Goal: Information Seeking & Learning: Learn about a topic

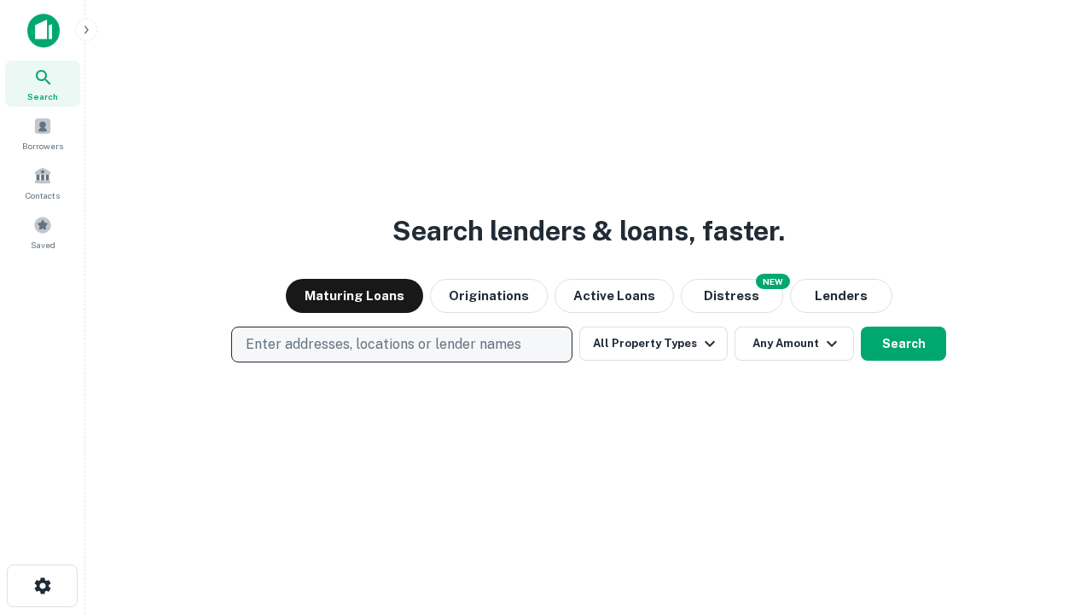
click at [401, 345] on p "Enter addresses, locations or lender names" at bounding box center [384, 344] width 276 height 20
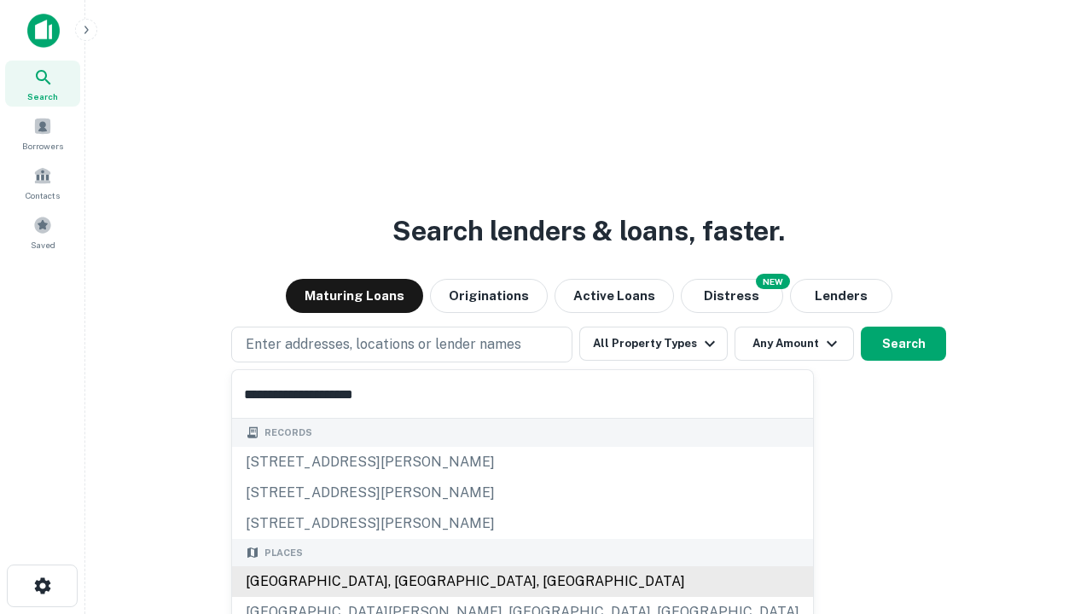
click at [408, 582] on div "Santa Monica, CA, USA" at bounding box center [522, 581] width 581 height 31
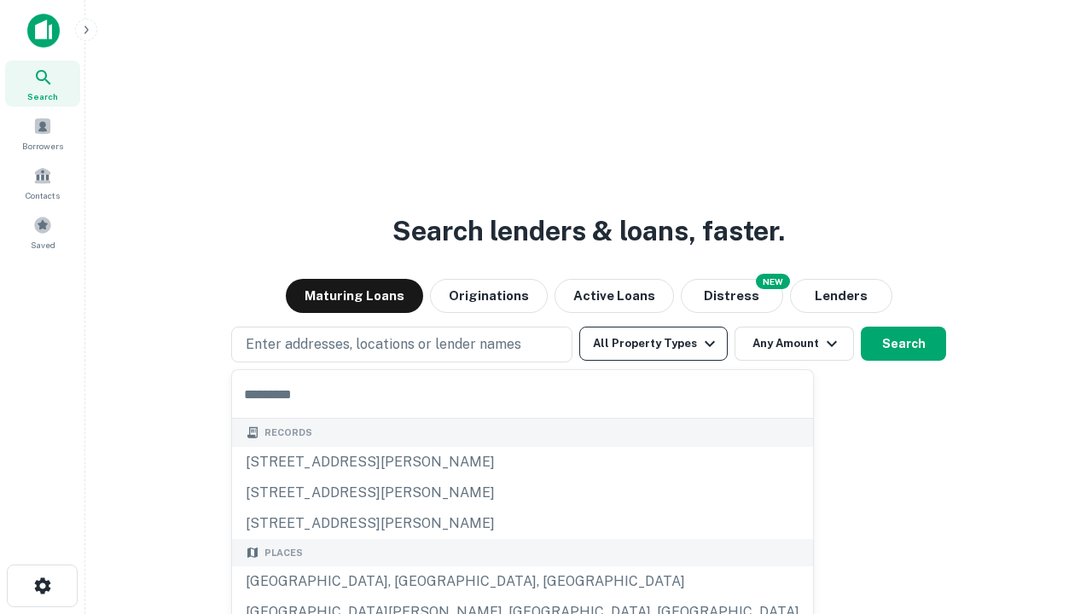
click at [653, 344] on button "All Property Types" at bounding box center [653, 344] width 148 height 34
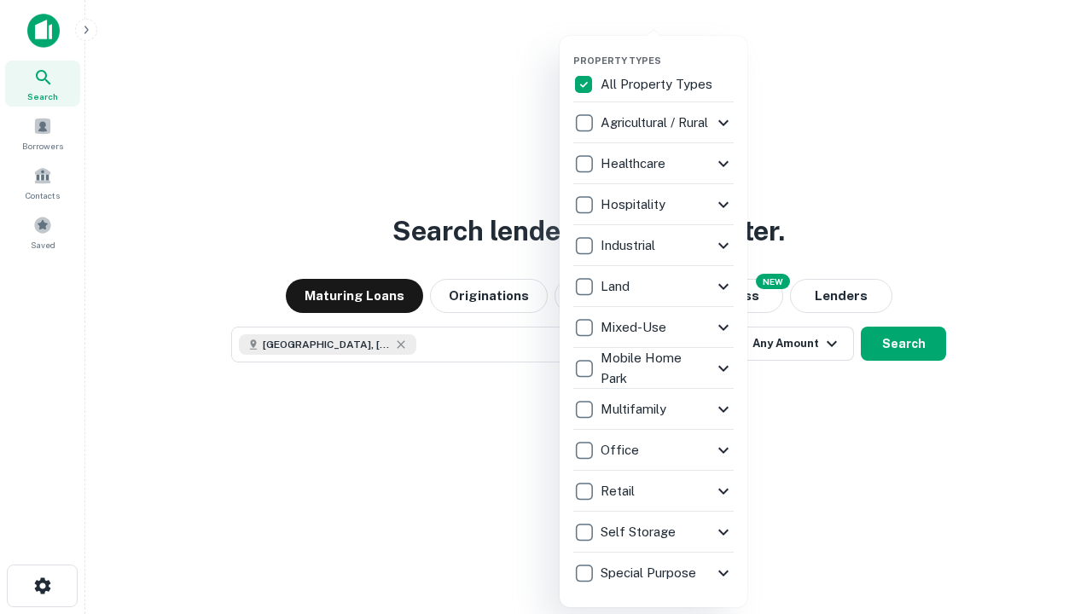
click at [667, 49] on button "button" at bounding box center [667, 49] width 188 height 1
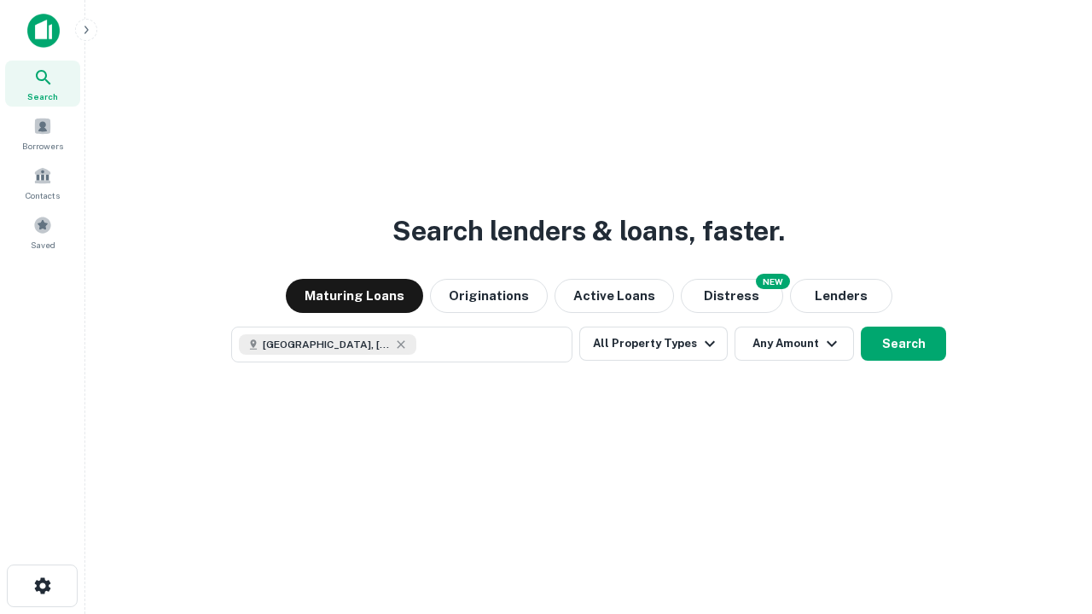
scroll to position [27, 0]
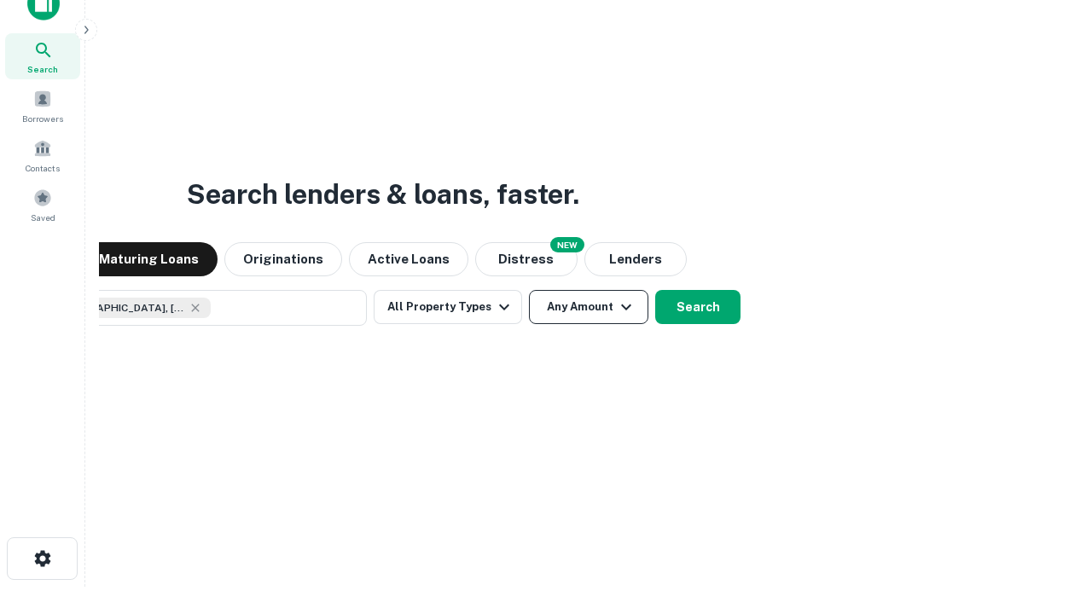
click at [529, 290] on button "Any Amount" at bounding box center [588, 307] width 119 height 34
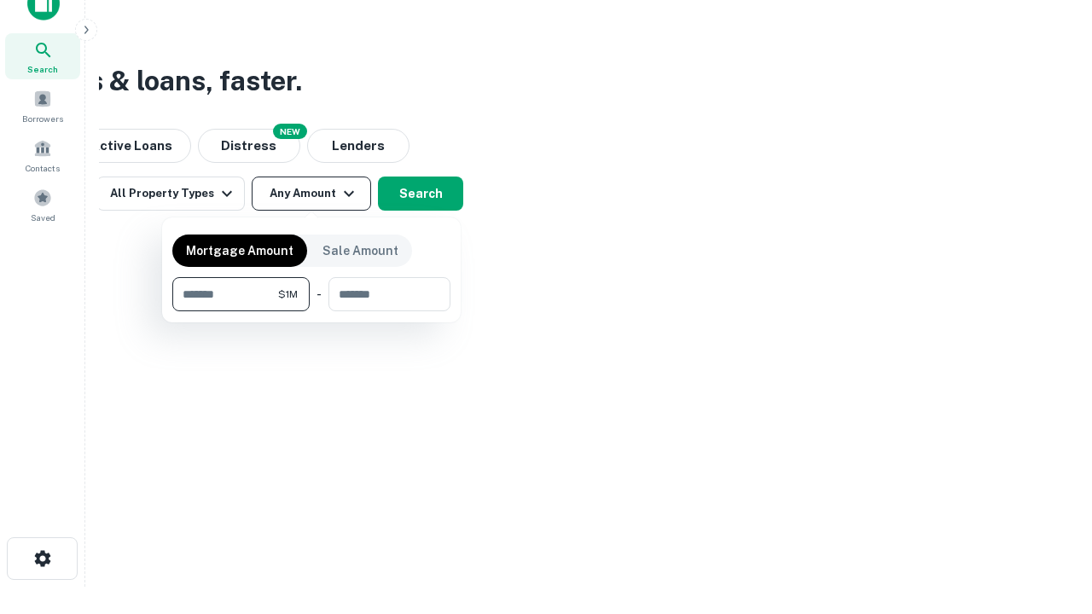
type input "*******"
click at [311, 311] on button "button" at bounding box center [311, 311] width 278 height 1
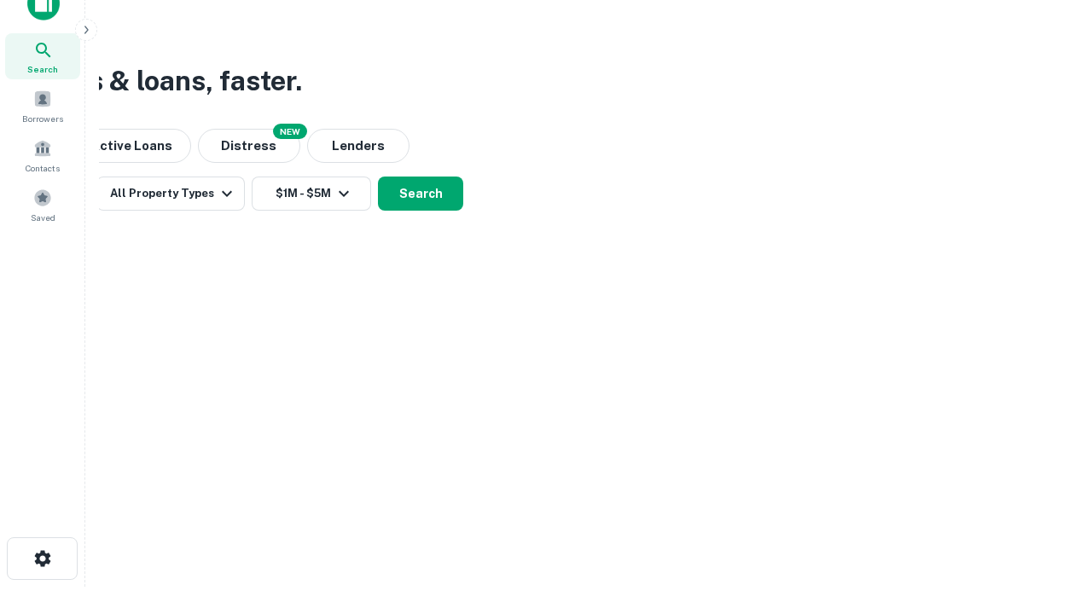
scroll to position [9, 315]
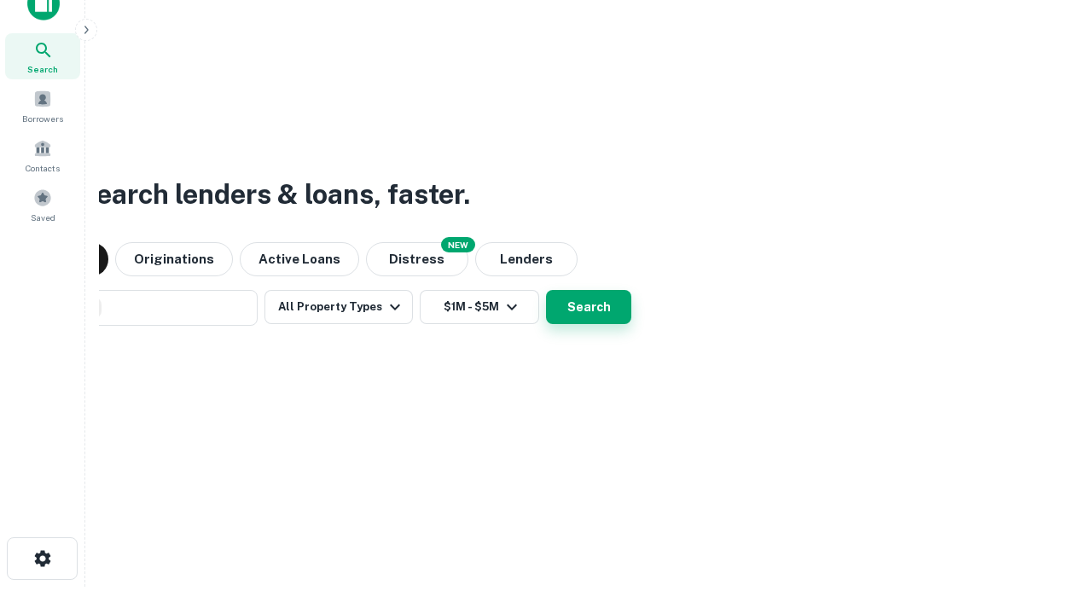
click at [546, 290] on button "Search" at bounding box center [588, 307] width 85 height 34
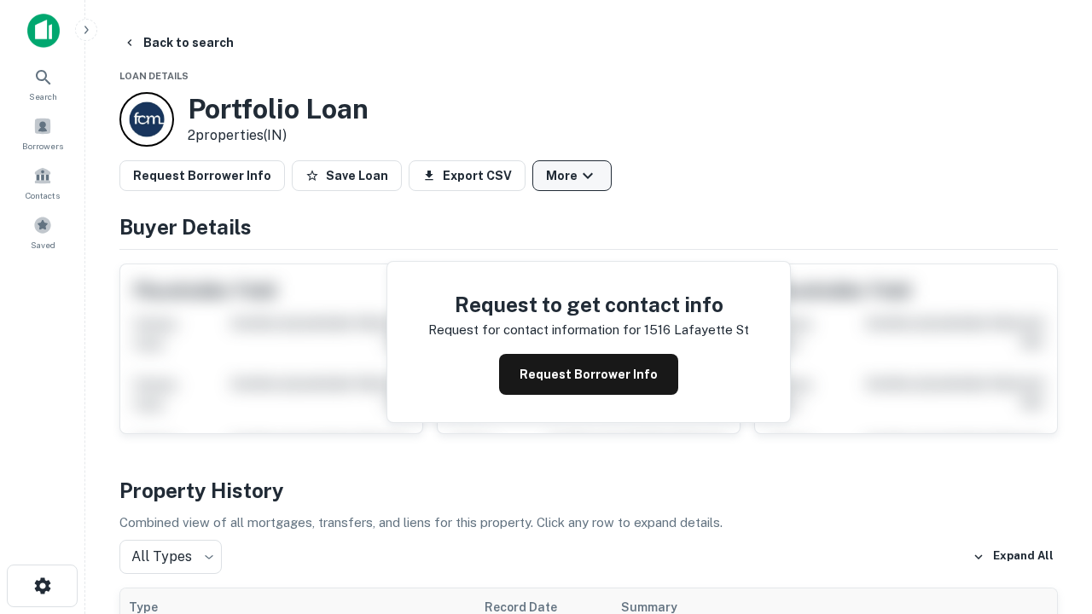
click at [572, 176] on button "More" at bounding box center [571, 175] width 79 height 31
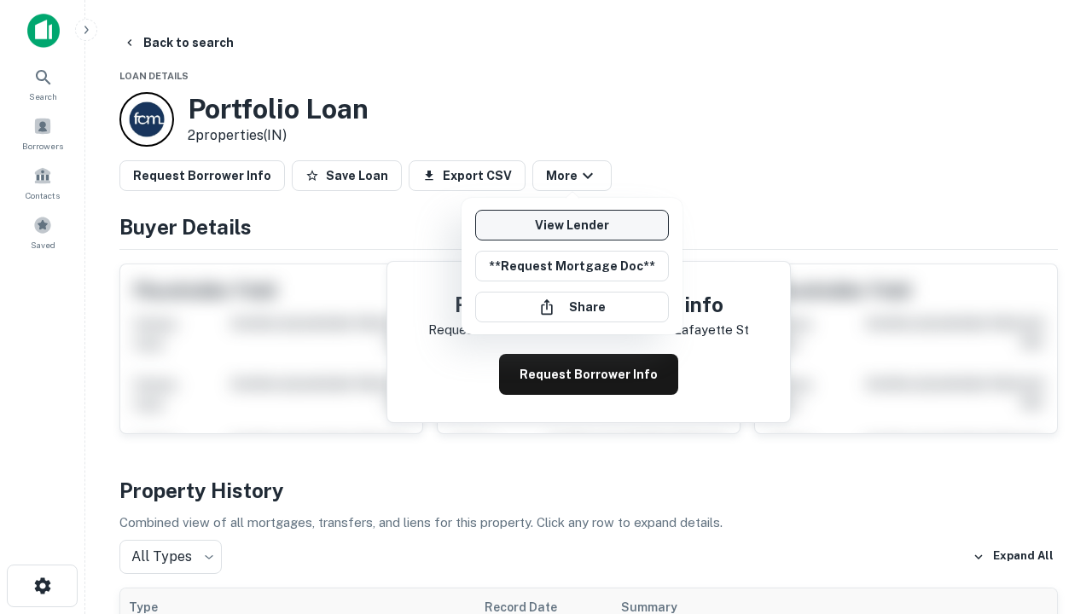
click at [572, 225] on link "View Lender" at bounding box center [572, 225] width 194 height 31
